Goal: Navigation & Orientation: Find specific page/section

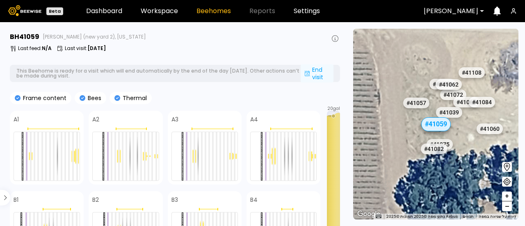
click at [315, 73] on div "End visit" at bounding box center [316, 73] width 33 height 18
click at [314, 77] on div "End visit" at bounding box center [316, 73] width 33 height 18
click at [307, 77] on div "End visit" at bounding box center [316, 73] width 33 height 18
click at [310, 74] on icon at bounding box center [307, 73] width 7 height 7
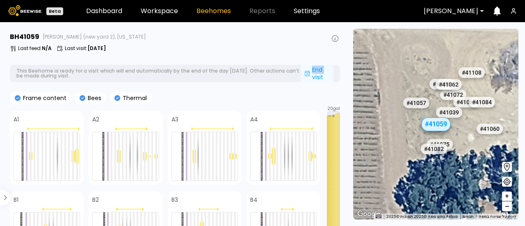
click at [310, 74] on icon at bounding box center [307, 73] width 7 height 7
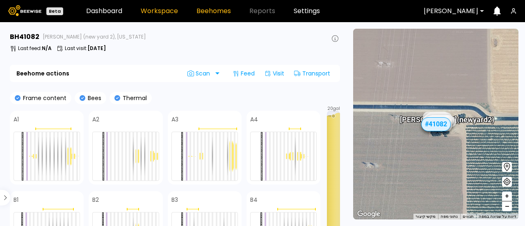
click at [155, 14] on link "Workspace" at bounding box center [159, 11] width 37 height 7
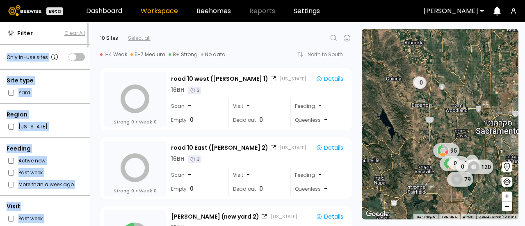
drag, startPoint x: 89, startPoint y: 33, endPoint x: 88, endPoint y: 40, distance: 6.6
click at [88, 40] on div "Filter Clear All Only in-use sites Site type Yard Region California Feeding Act…" at bounding box center [45, 124] width 90 height 204
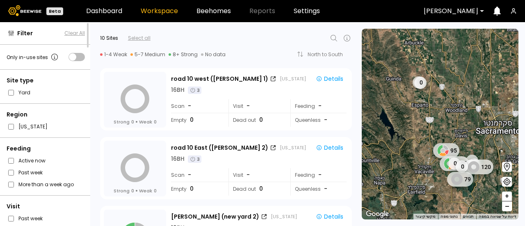
click at [94, 32] on div "10 Sites Select all 1-4 Weak 5-7 Medium 8+ Strong No data North to South 0 Site…" at bounding box center [223, 42] width 266 height 41
drag, startPoint x: 88, startPoint y: 31, endPoint x: 90, endPoint y: 23, distance: 7.7
click at [90, 23] on div "Filter Clear All Only in-use sites Site type Yard Region California Feeding Act…" at bounding box center [45, 124] width 90 height 204
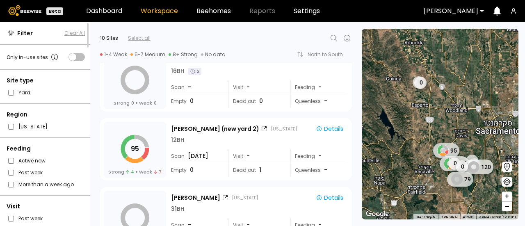
scroll to position [96, 0]
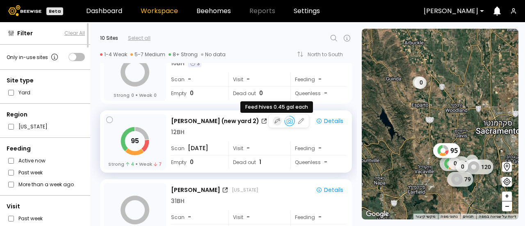
click at [277, 121] on icon "button" at bounding box center [277, 121] width 6 height 7
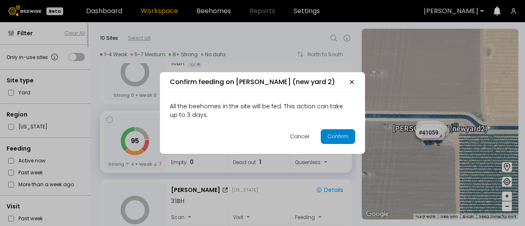
click at [337, 135] on div "Confirm" at bounding box center [337, 136] width 21 height 8
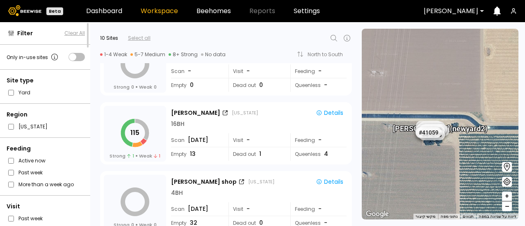
scroll to position [242, 0]
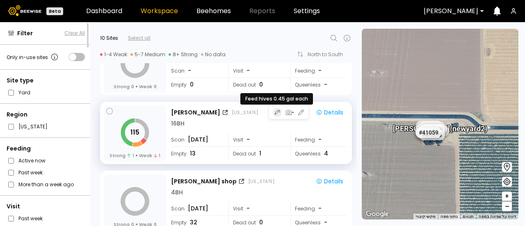
click at [274, 114] on icon "button" at bounding box center [275, 114] width 2 height 2
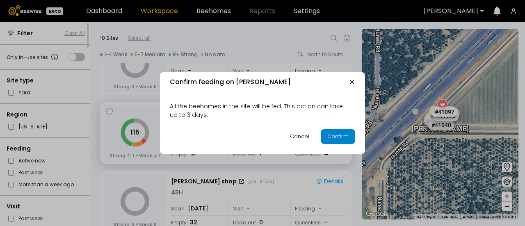
click at [329, 137] on div "Confirm" at bounding box center [337, 136] width 21 height 8
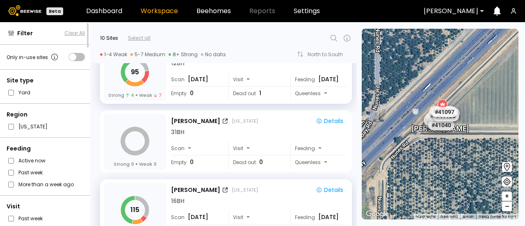
scroll to position [165, 0]
drag, startPoint x: 353, startPoint y: 130, endPoint x: 354, endPoint y: 136, distance: 5.8
click at [354, 136] on div "Strong 0 Weak 0 Thomsen California Details 31 BH Scan - Visit - Feeding - Empty…" at bounding box center [223, 139] width 266 height 69
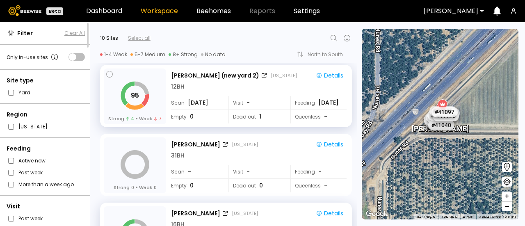
scroll to position [0, 0]
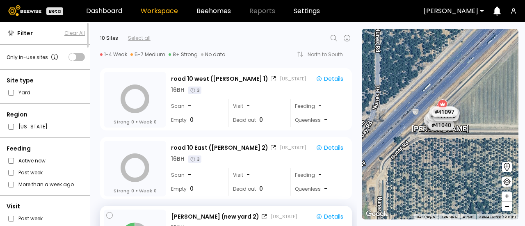
click at [139, 37] on div "Select all" at bounding box center [139, 37] width 23 height 7
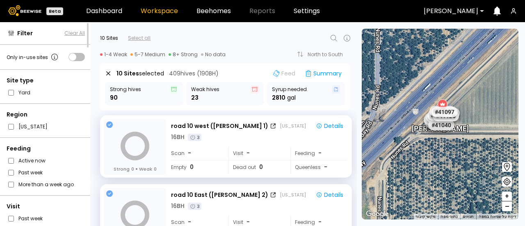
click at [139, 37] on div "Select all" at bounding box center [139, 37] width 23 height 7
click at [187, 36] on div at bounding box center [244, 38] width 188 height 10
click at [207, 11] on link "Beehomes" at bounding box center [213, 11] width 34 height 7
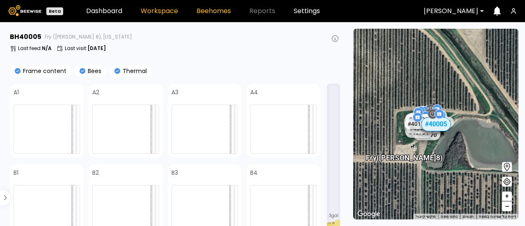
click at [143, 12] on link "Workspace" at bounding box center [159, 11] width 37 height 7
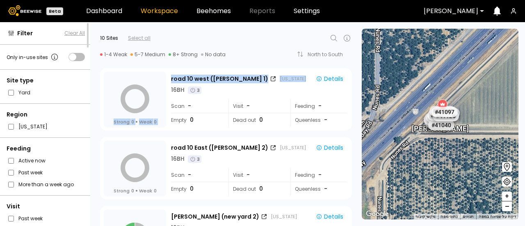
drag, startPoint x: 354, startPoint y: 77, endPoint x: 355, endPoint y: 86, distance: 9.5
click at [355, 86] on div "Strong 0 Weak 0 road 10 west (Dixon 1) California Details 16 BH 3 Scan - Visit …" at bounding box center [223, 144] width 266 height 163
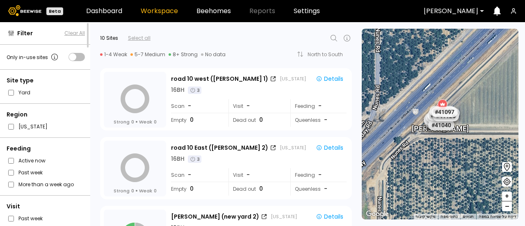
click at [353, 96] on div "Strong 0 Weak 0 road 10 west (Dixon 1) California Details 16 BH 3 Scan - Visit …" at bounding box center [223, 97] width 266 height 69
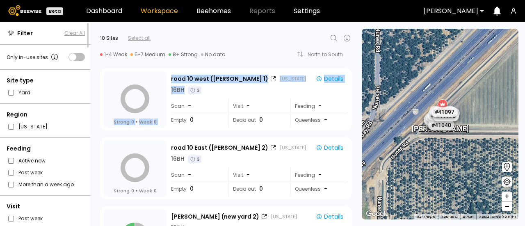
drag, startPoint x: 354, startPoint y: 88, endPoint x: 354, endPoint y: 94, distance: 6.6
click at [354, 94] on div "Strong 0 Weak 0 road 10 west (Dixon 1) California Details 16 BH 3 Scan - Visit …" at bounding box center [223, 97] width 266 height 69
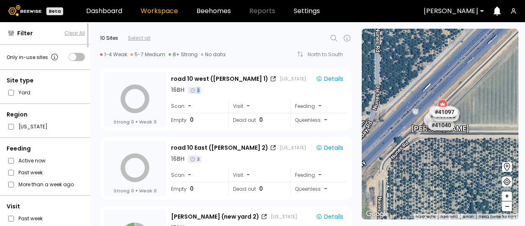
click at [354, 94] on div "Strong 0 Weak 0 road 10 west (Dixon 1) California Details 16 BH 3 Scan - Visit …" at bounding box center [223, 97] width 266 height 69
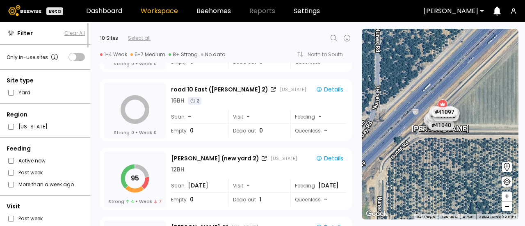
scroll to position [63, 0]
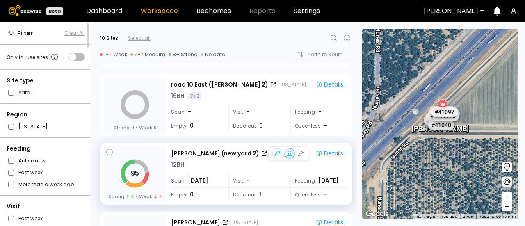
click at [152, 159] on div "95 Strong 4 Weak 7" at bounding box center [135, 174] width 62 height 56
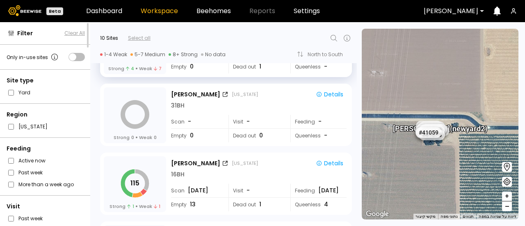
scroll to position [193, 0]
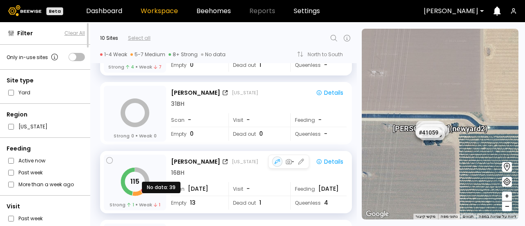
click at [137, 176] on icon "115" at bounding box center [134, 181] width 33 height 33
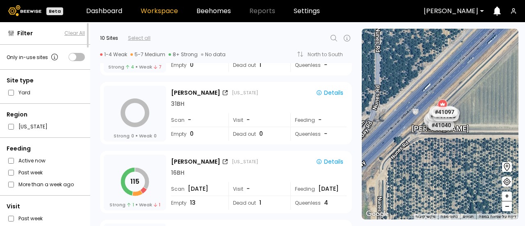
click at [505, 209] on span "–" at bounding box center [507, 206] width 5 height 10
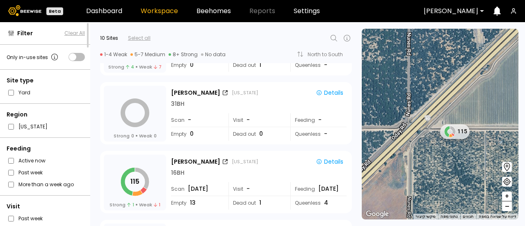
click at [505, 209] on span "–" at bounding box center [507, 206] width 5 height 10
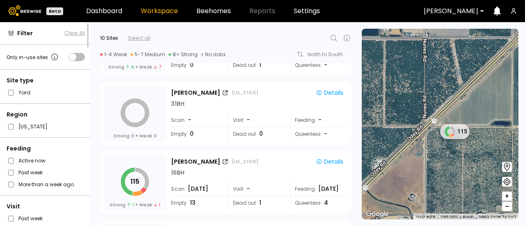
click at [505, 209] on span "–" at bounding box center [507, 206] width 5 height 10
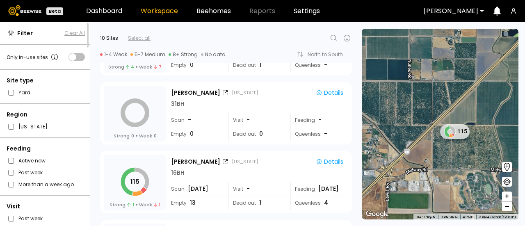
click at [505, 209] on span "–" at bounding box center [507, 206] width 5 height 10
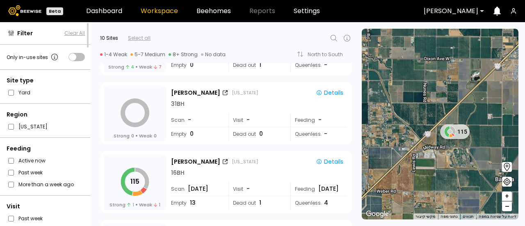
click at [505, 209] on span "–" at bounding box center [507, 206] width 5 height 10
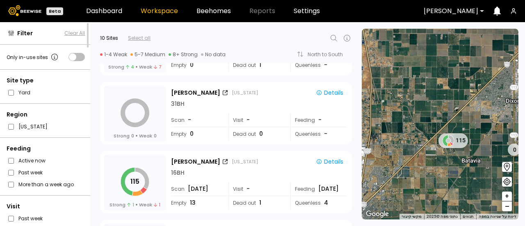
drag, startPoint x: 492, startPoint y: 174, endPoint x: 489, endPoint y: 183, distance: 9.6
click at [489, 183] on div "115 0" at bounding box center [440, 124] width 157 height 191
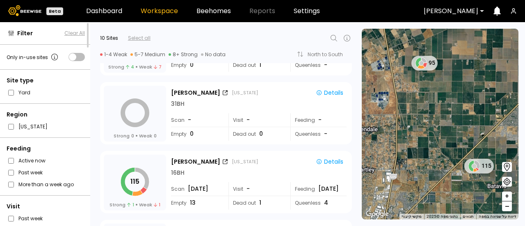
drag, startPoint x: 447, startPoint y: 168, endPoint x: 474, endPoint y: 193, distance: 37.4
click at [474, 193] on div "115 0 95" at bounding box center [440, 124] width 157 height 191
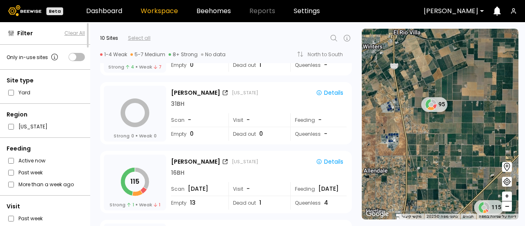
drag, startPoint x: 440, startPoint y: 139, endPoint x: 450, endPoint y: 186, distance: 47.7
click at [450, 186] on div "115 95" at bounding box center [440, 124] width 157 height 191
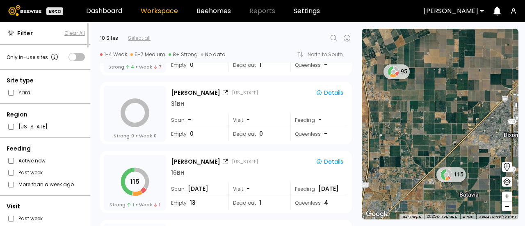
drag, startPoint x: 430, startPoint y: 168, endPoint x: 389, endPoint y: 117, distance: 65.3
click at [389, 117] on div "115 95" at bounding box center [440, 124] width 157 height 191
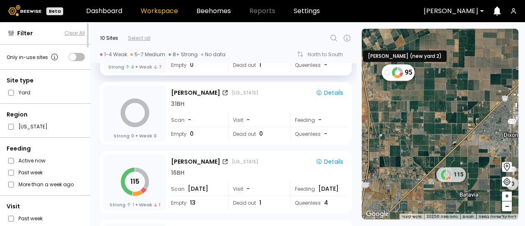
click at [388, 78] on div "95" at bounding box center [398, 72] width 33 height 16
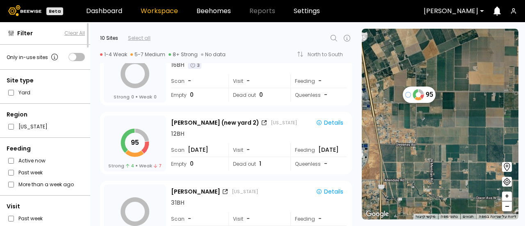
scroll to position [91, 0]
